Goal: Task Accomplishment & Management: Use online tool/utility

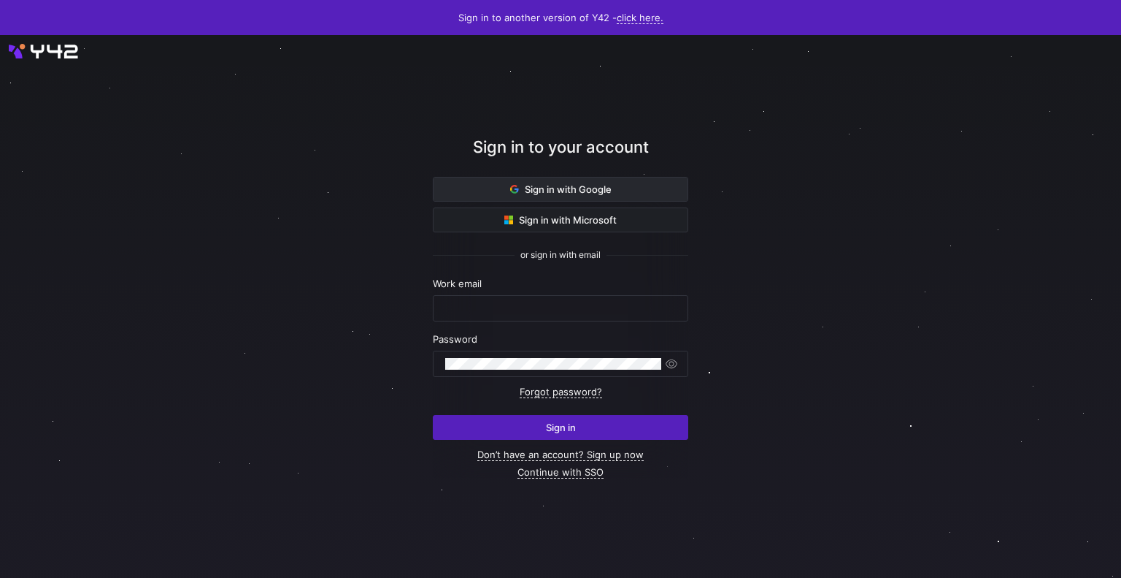
click at [558, 200] on span at bounding box center [561, 188] width 254 height 23
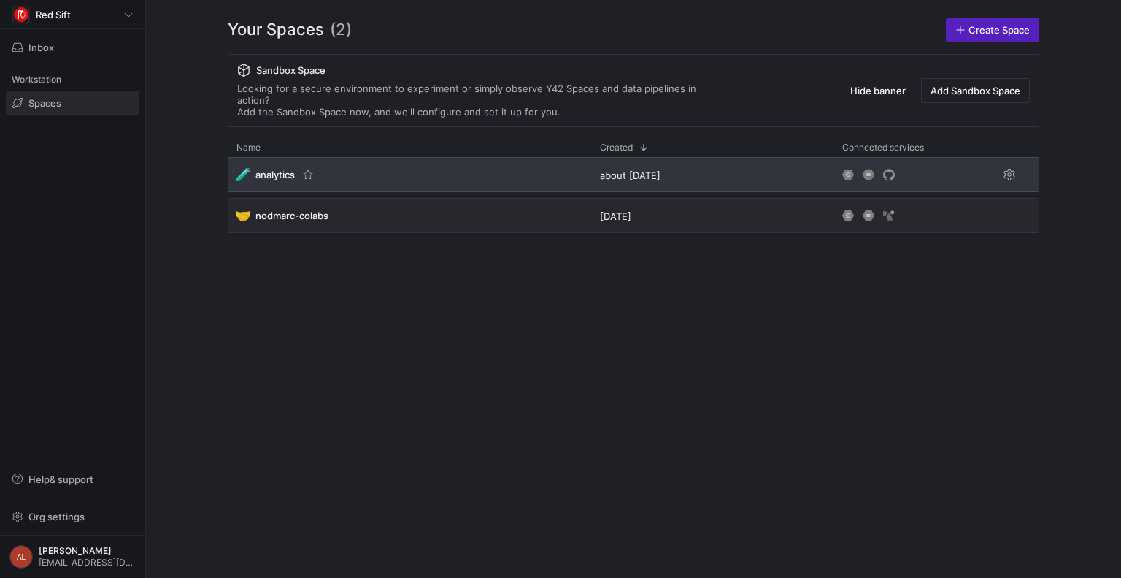
click at [350, 160] on div "🧪 analytics" at bounding box center [410, 174] width 364 height 35
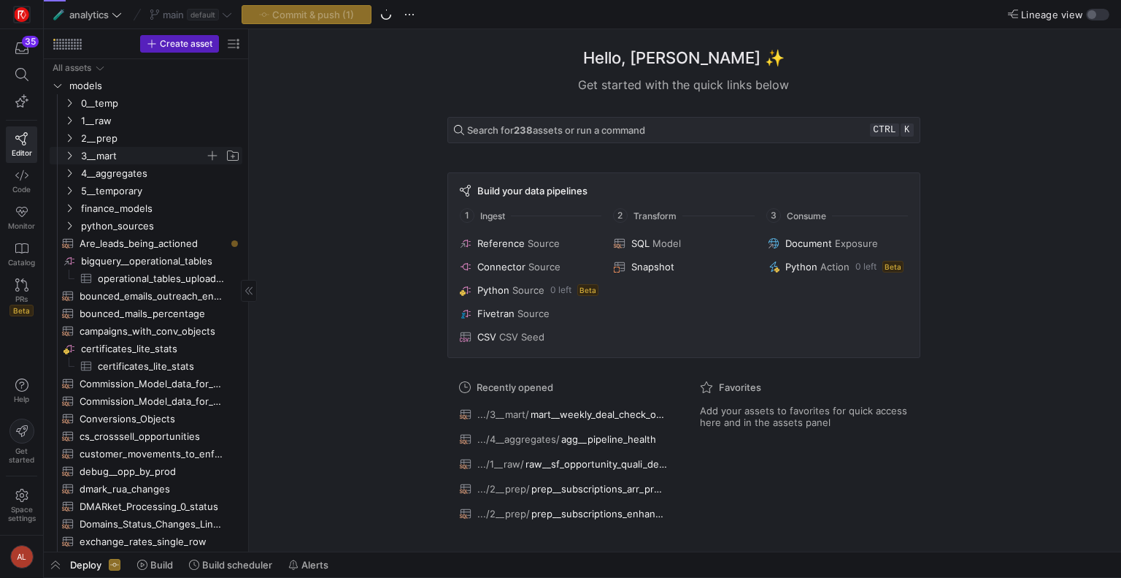
click at [62, 156] on span "3__mart" at bounding box center [152, 155] width 180 height 16
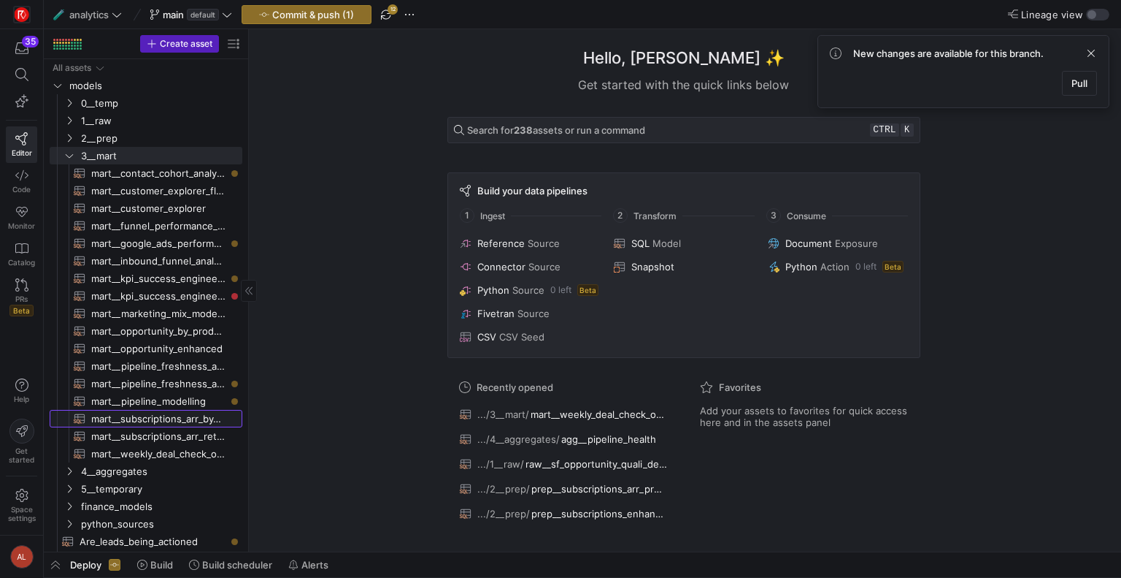
click at [159, 415] on span "mart__subscriptions_arr_by_product​​​​​​​​​​" at bounding box center [158, 418] width 134 height 17
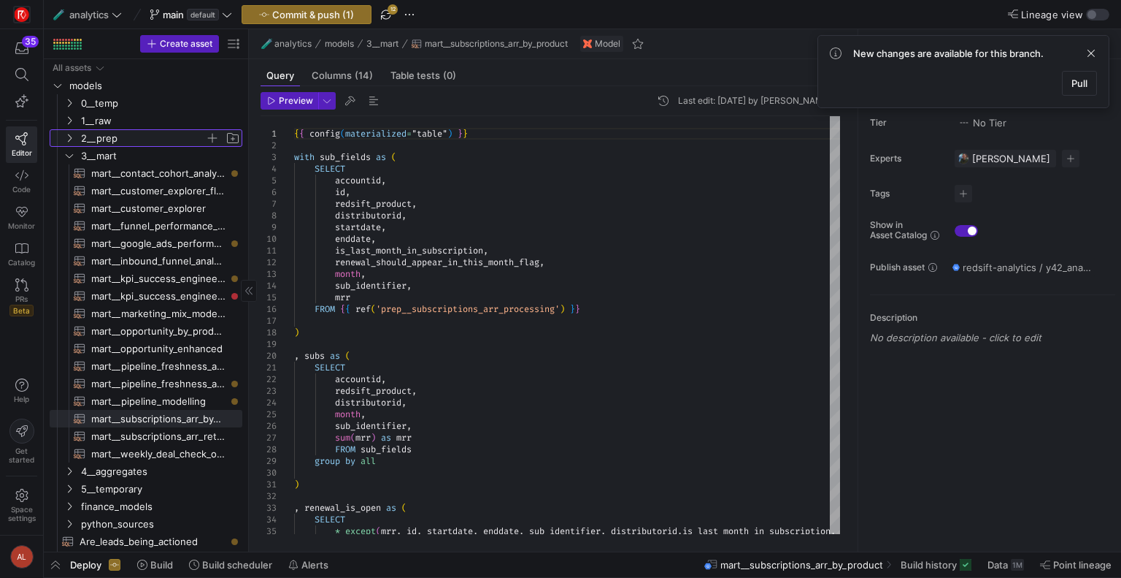
click at [67, 130] on span "2__prep" at bounding box center [152, 138] width 180 height 16
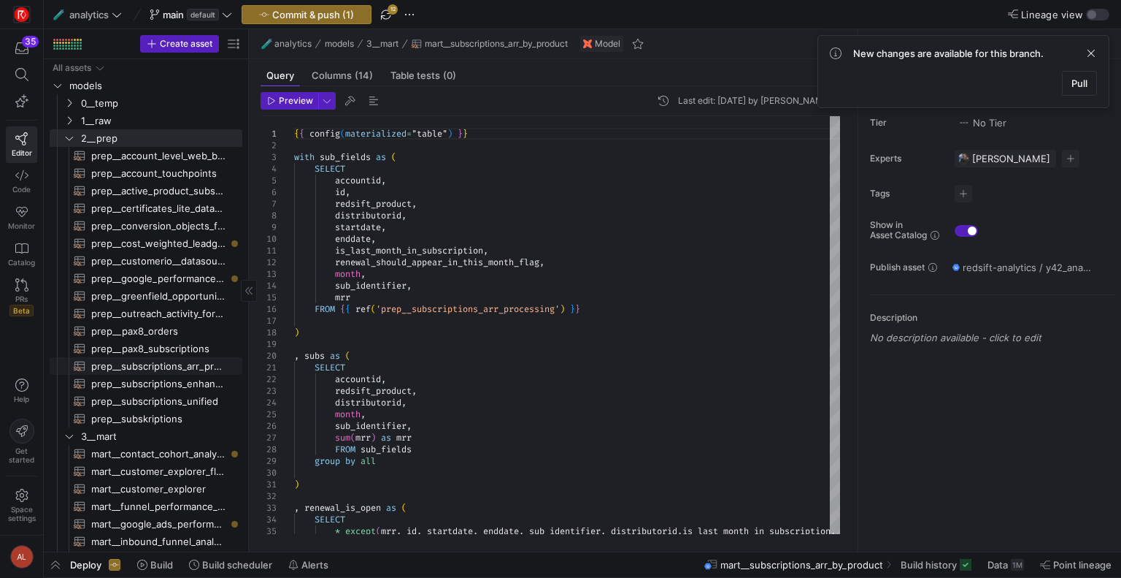
click at [155, 369] on span "prep__subscriptions_arr_processing​​​​​​​​​​" at bounding box center [158, 366] width 134 height 17
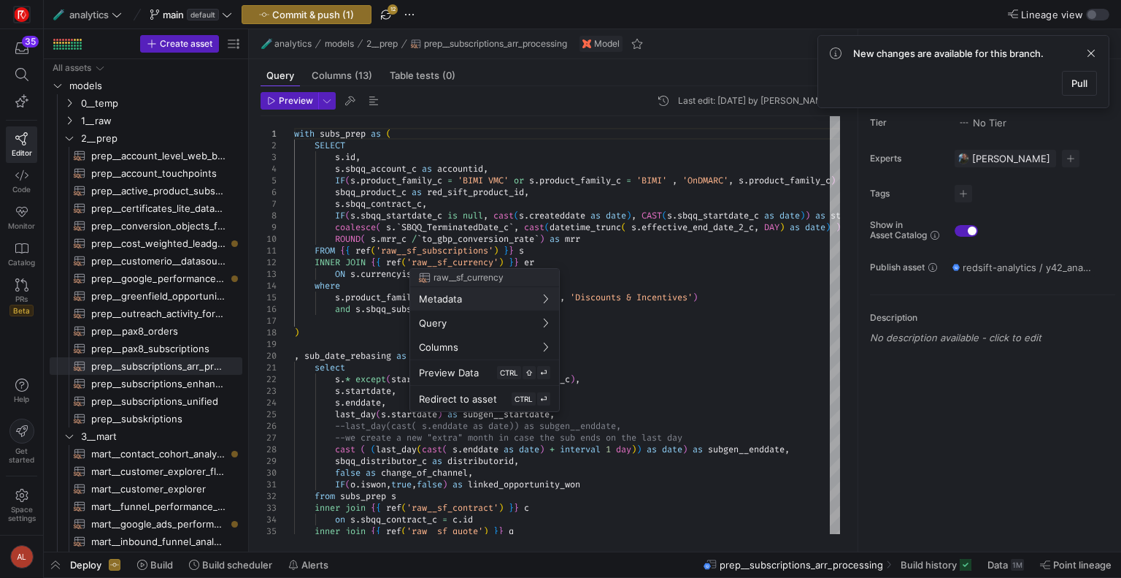
click at [637, 274] on div at bounding box center [560, 289] width 1121 height 578
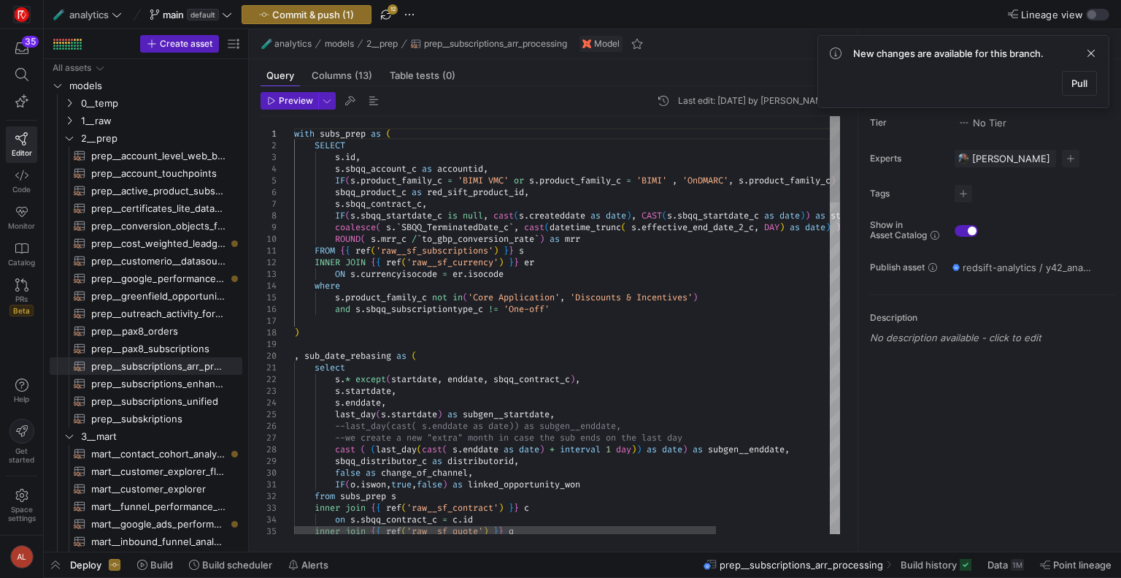
type textarea "with subs_prep as ( SELECT s.id, s.sbqq_account_c as accountid, IF(s.product_fa…"
